Goal: Task Accomplishment & Management: Manage account settings

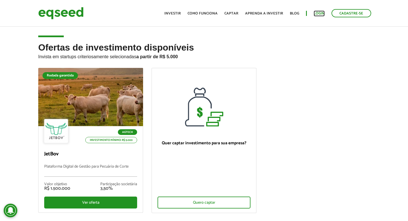
click at [321, 15] on link "Login" at bounding box center [319, 14] width 11 height 4
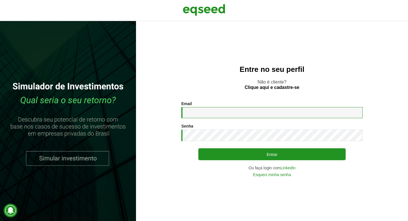
click at [247, 109] on input "Email *" at bounding box center [271, 112] width 181 height 11
type input "**********"
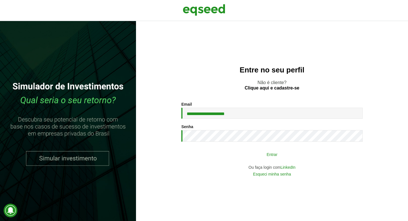
click at [286, 157] on button "Entrar" at bounding box center [271, 154] width 147 height 11
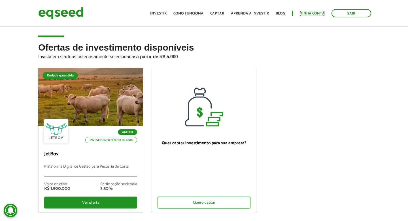
click at [307, 13] on link "Minha conta" at bounding box center [312, 14] width 25 height 4
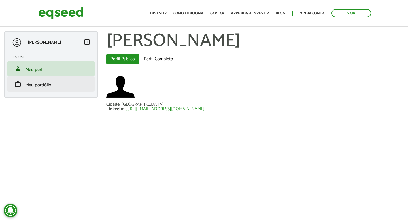
click at [46, 89] on li "work Meu portfólio" at bounding box center [50, 83] width 87 height 15
click at [30, 84] on span "Meu portfólio" at bounding box center [39, 85] width 26 height 8
